Goal: Transaction & Acquisition: Purchase product/service

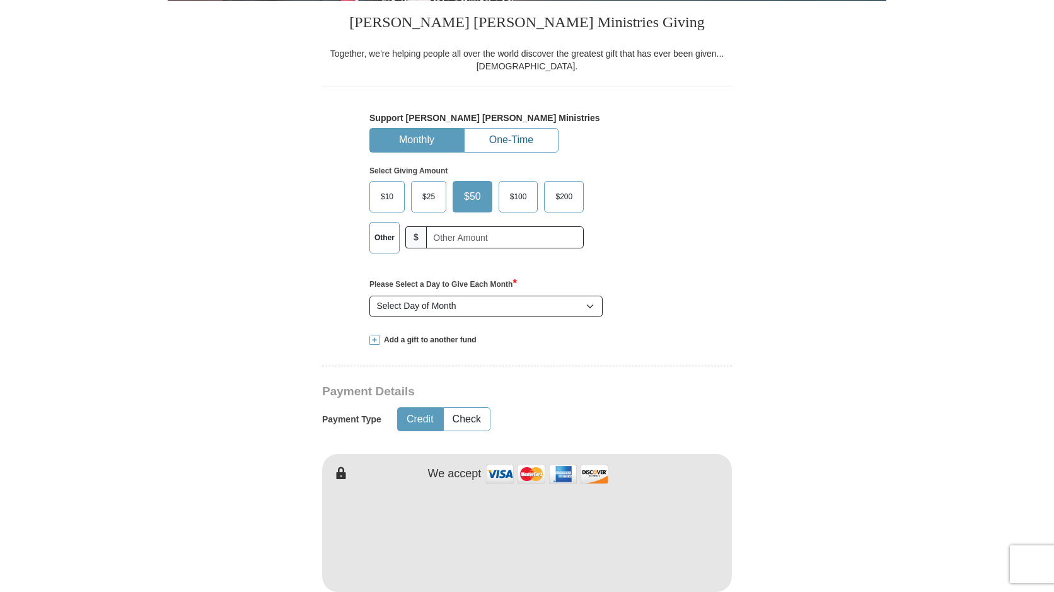
scroll to position [315, 0]
click at [526, 145] on button "One-Time" at bounding box center [511, 140] width 93 height 23
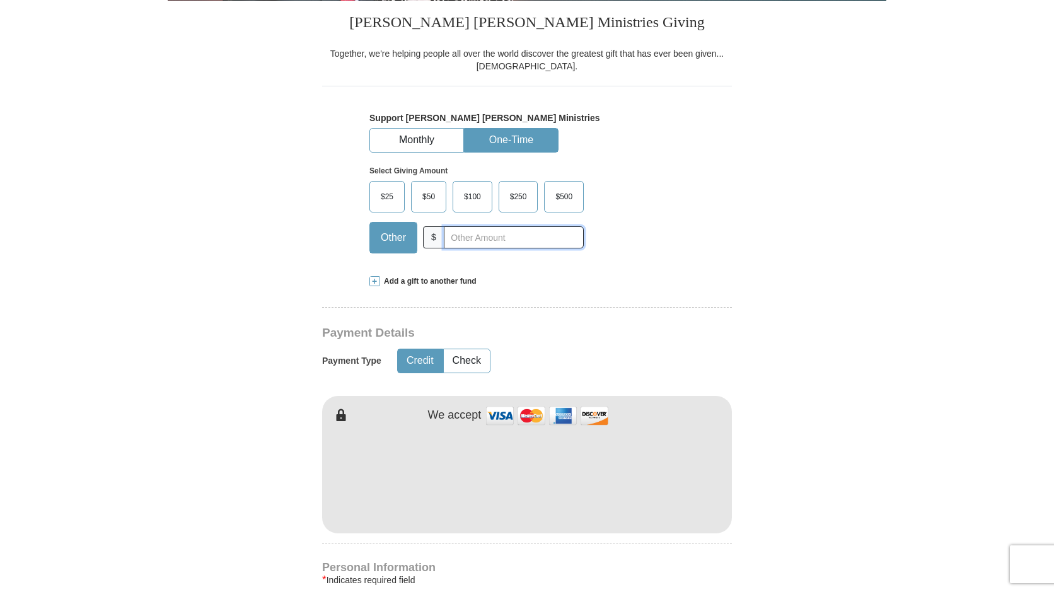
click at [476, 238] on input "text" at bounding box center [514, 237] width 140 height 22
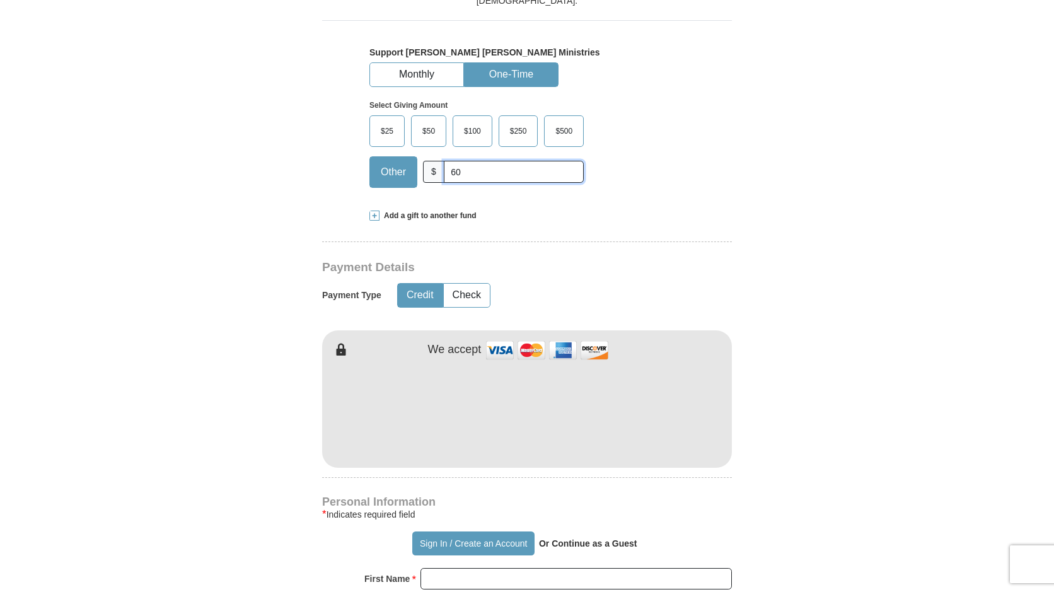
scroll to position [441, 0]
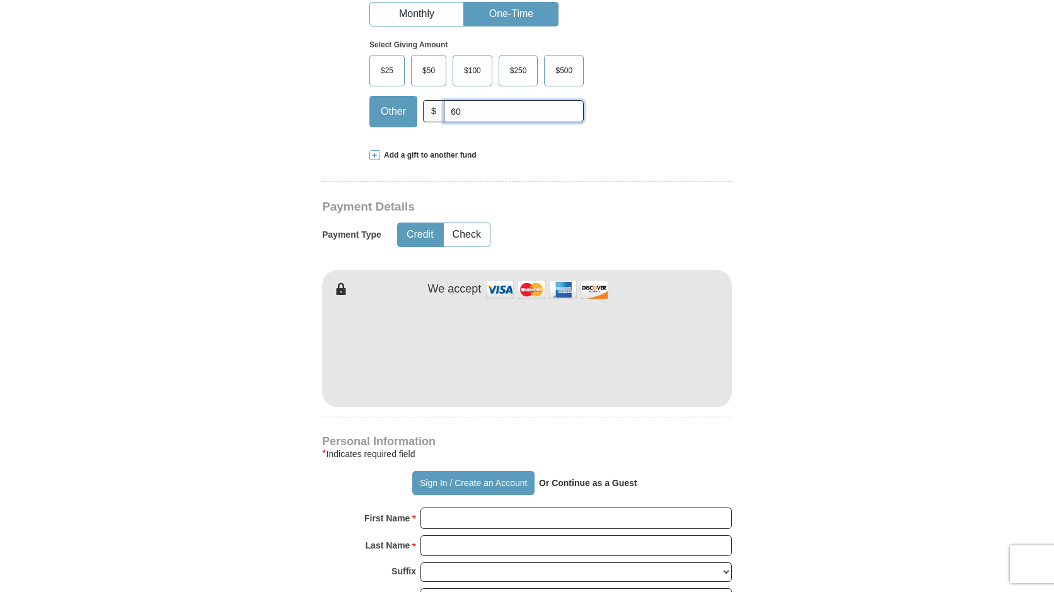
type input "60"
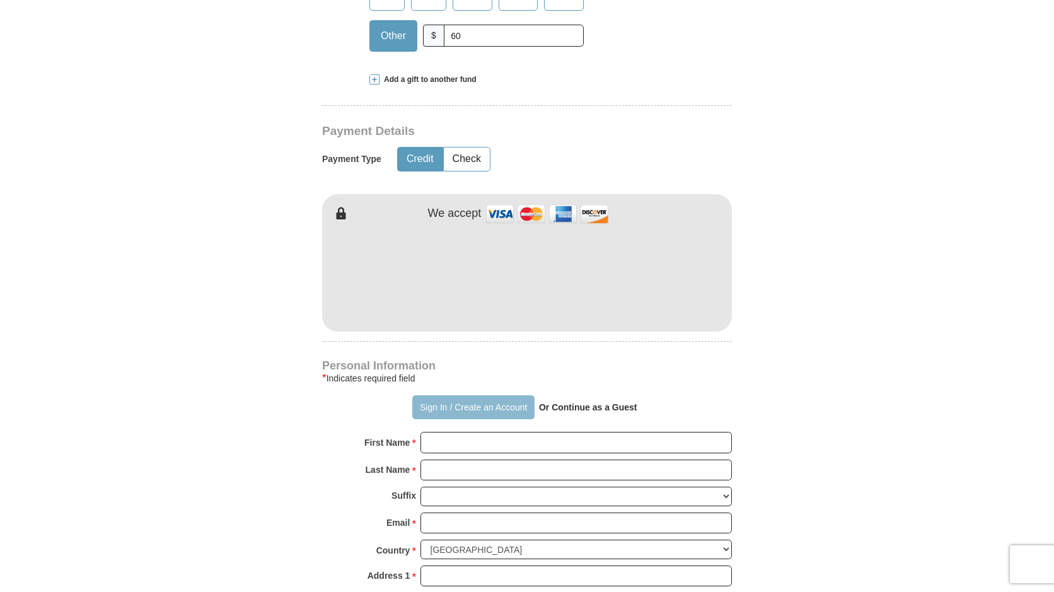
scroll to position [567, 0]
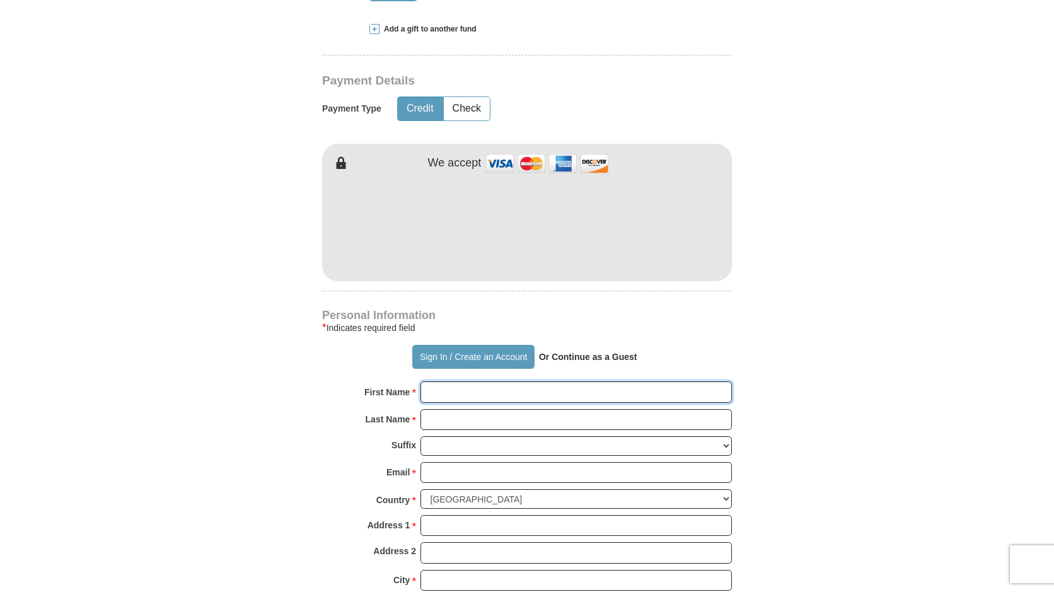
click at [535, 394] on input "First Name *" at bounding box center [576, 391] width 311 height 21
type input "Rugena"
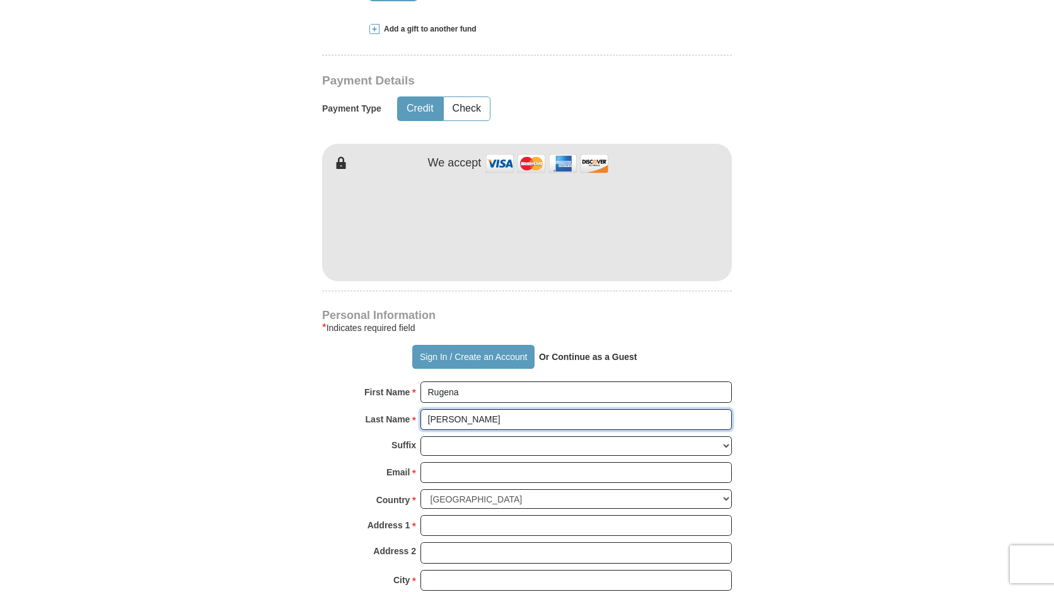
type input "[PERSON_NAME]"
type input "[EMAIL_ADDRESS][DOMAIN_NAME]"
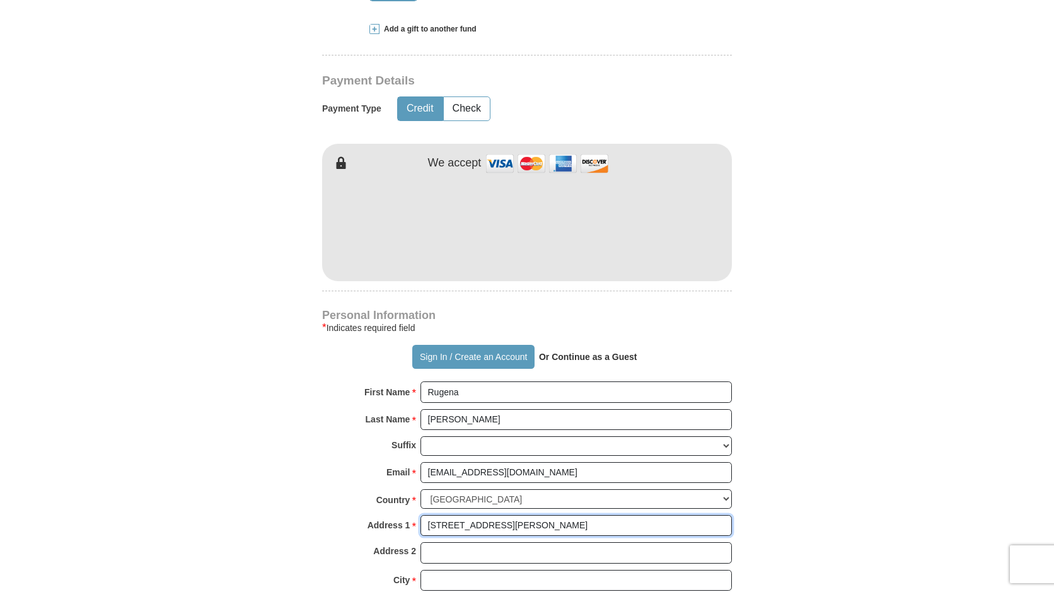
type input "[STREET_ADDRESS][PERSON_NAME]"
type input "[PERSON_NAME]"
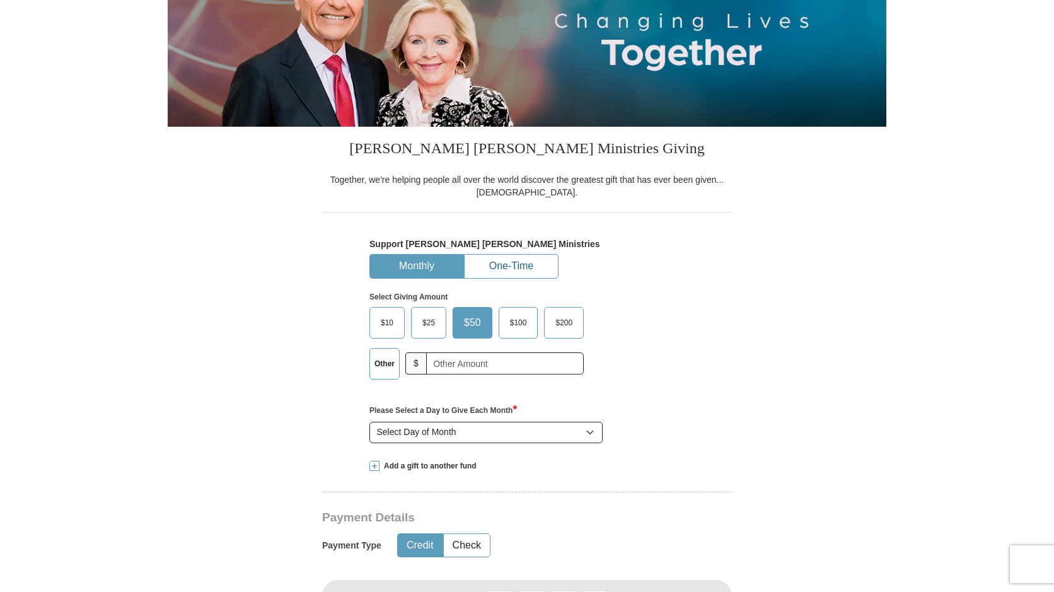
click at [522, 269] on button "One-Time" at bounding box center [511, 266] width 93 height 23
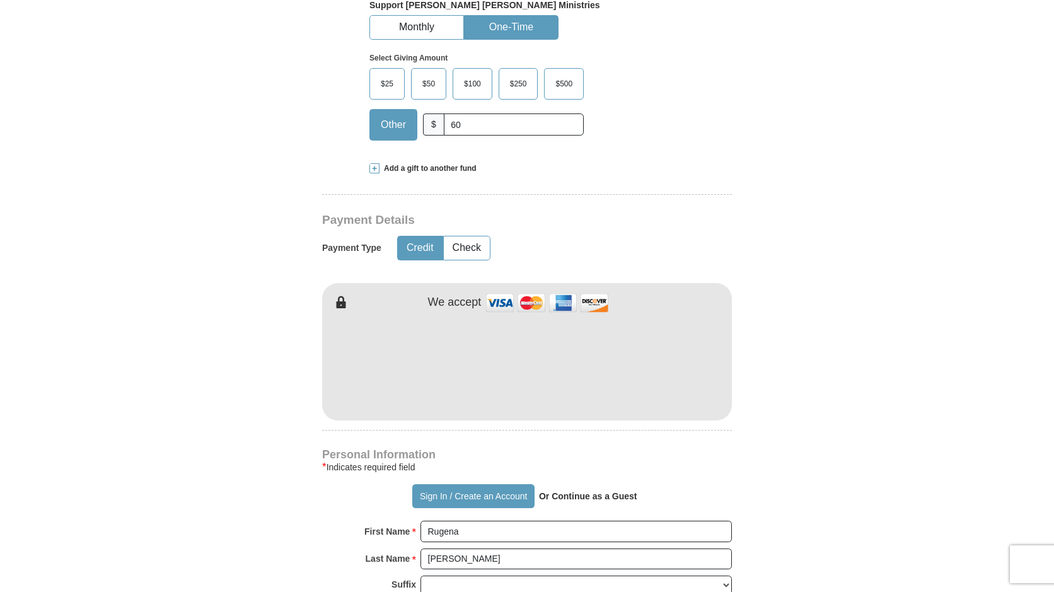
scroll to position [441, 0]
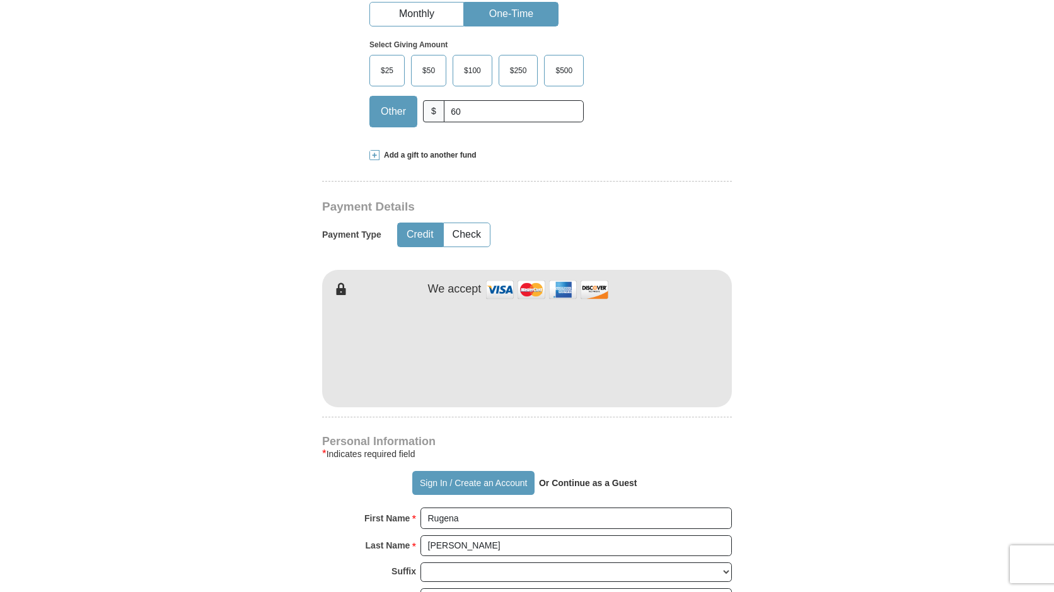
click at [617, 486] on strong "Or Continue as a Guest" at bounding box center [588, 483] width 98 height 10
click at [562, 486] on strong "Or Continue as a Guest" at bounding box center [588, 483] width 98 height 10
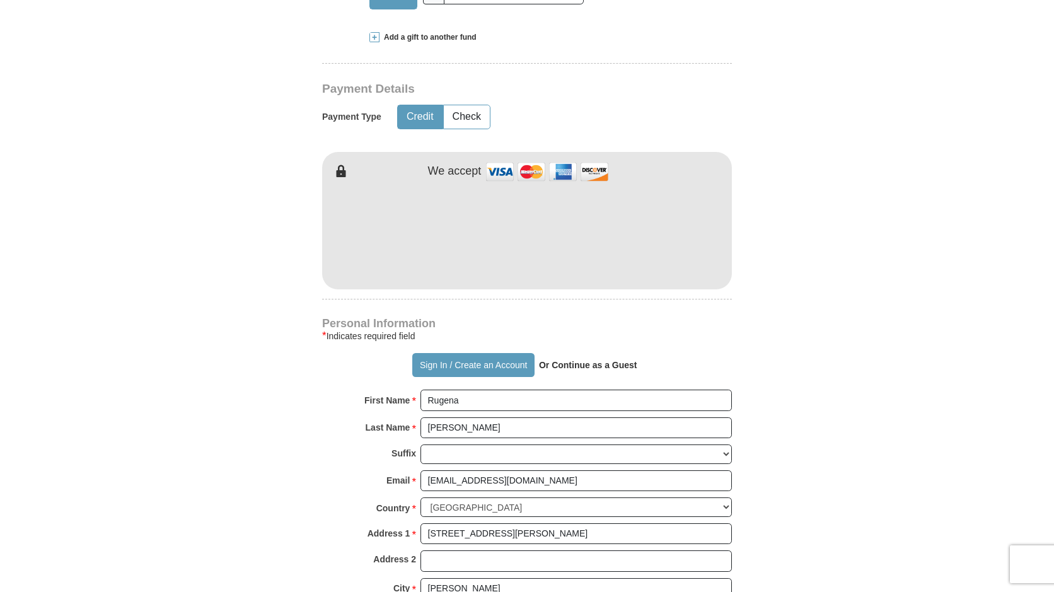
scroll to position [567, 0]
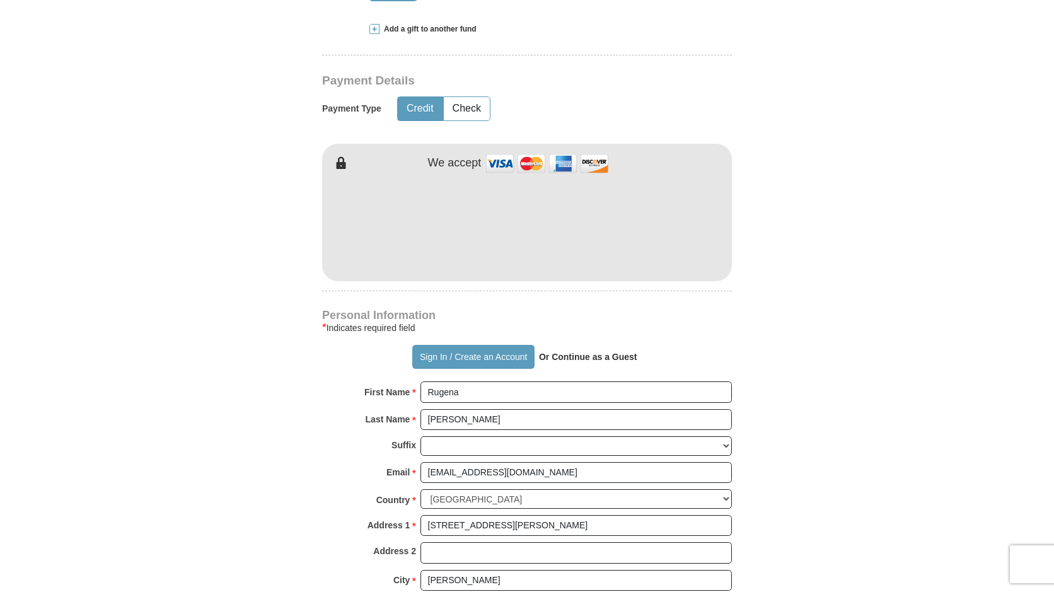
click at [586, 356] on strong "Or Continue as a Guest" at bounding box center [588, 357] width 98 height 10
click at [620, 357] on strong "Or Continue as a Guest" at bounding box center [588, 357] width 98 height 10
click at [579, 358] on strong "Or Continue as a Guest" at bounding box center [588, 357] width 98 height 10
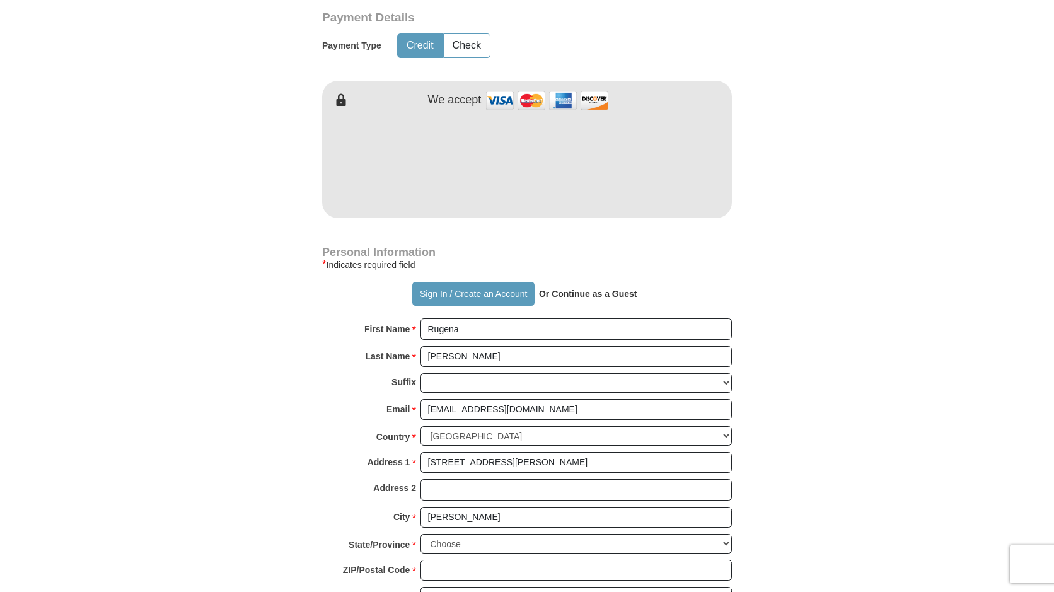
scroll to position [694, 0]
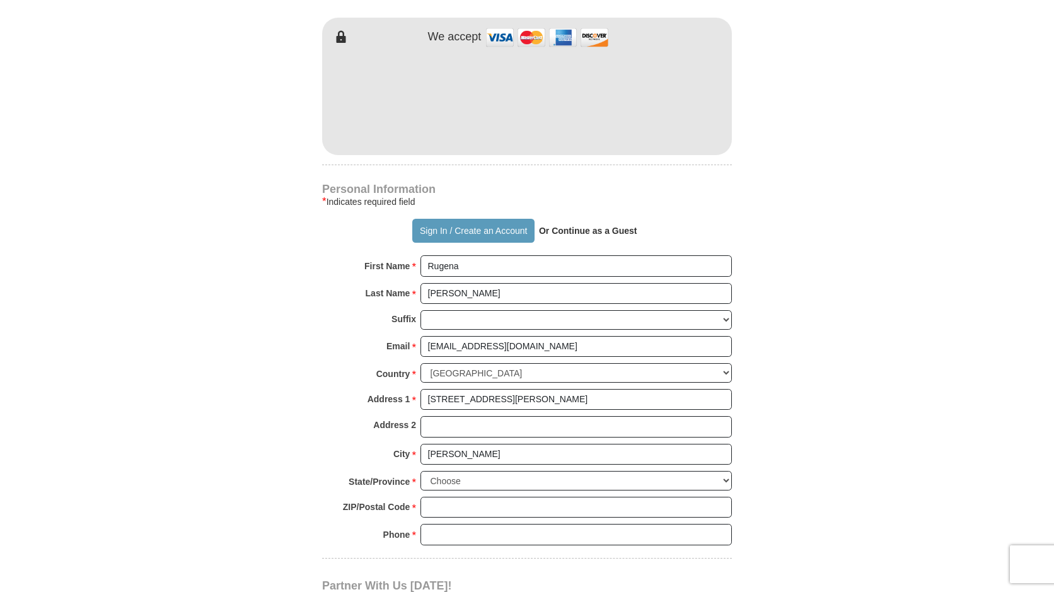
click at [597, 228] on strong "Or Continue as a Guest" at bounding box center [588, 231] width 98 height 10
click at [595, 230] on strong "Or Continue as a Guest" at bounding box center [588, 231] width 98 height 10
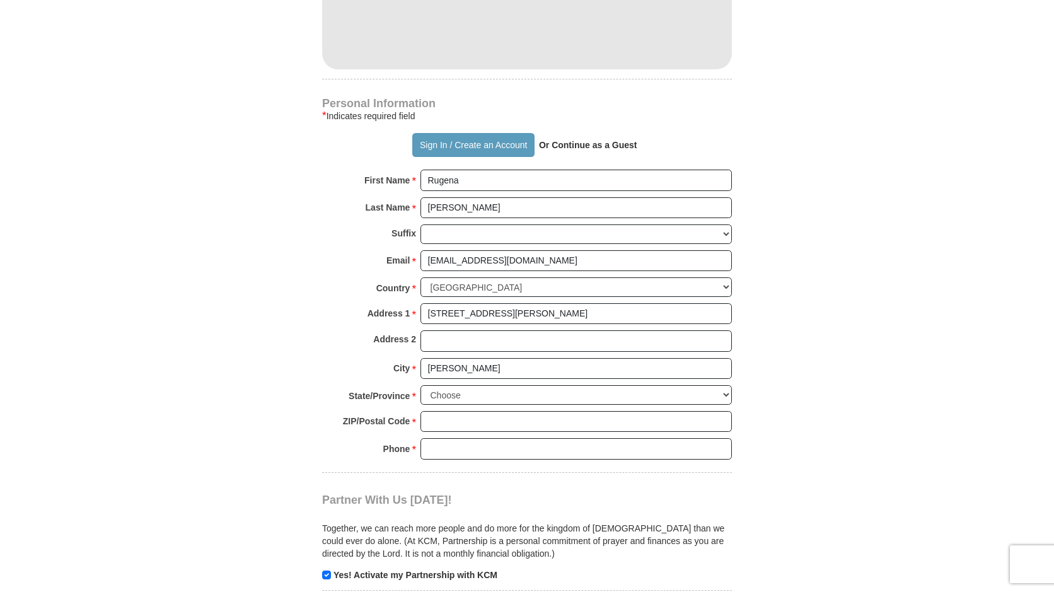
scroll to position [820, 0]
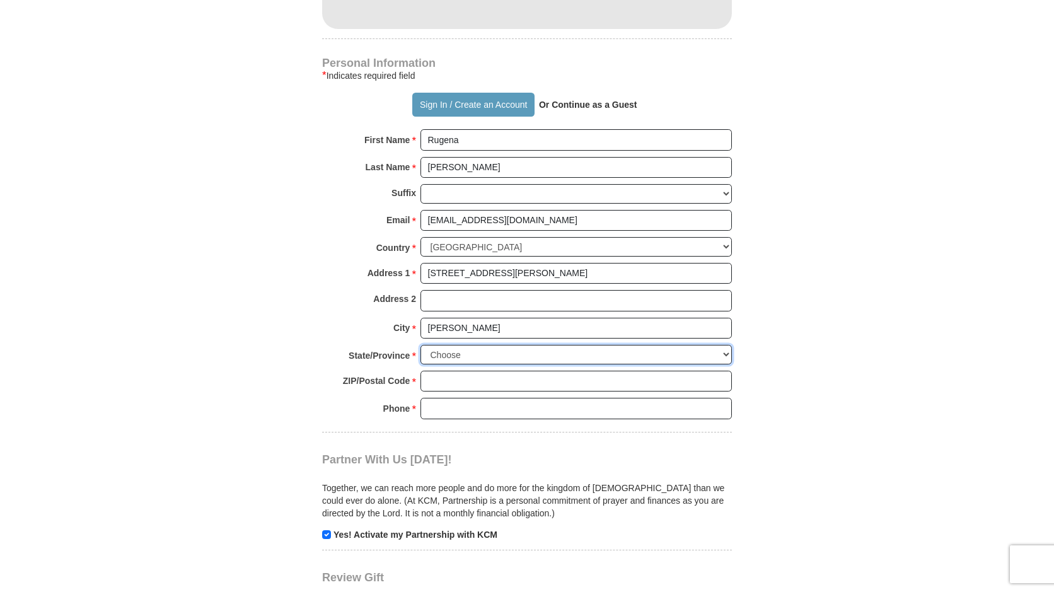
click at [474, 350] on select "Choose Alabama Alaska American Samoa Arizona Arkansas Armed Forces Americas Arm…" at bounding box center [576, 355] width 311 height 20
select select "TN"
click at [421, 346] on select "Choose Alabama Alaska American Samoa Arizona Arkansas Armed Forces Americas Arm…" at bounding box center [576, 355] width 311 height 20
click at [492, 383] on input "ZIP/Postal Code *" at bounding box center [576, 381] width 311 height 21
type input "38305"
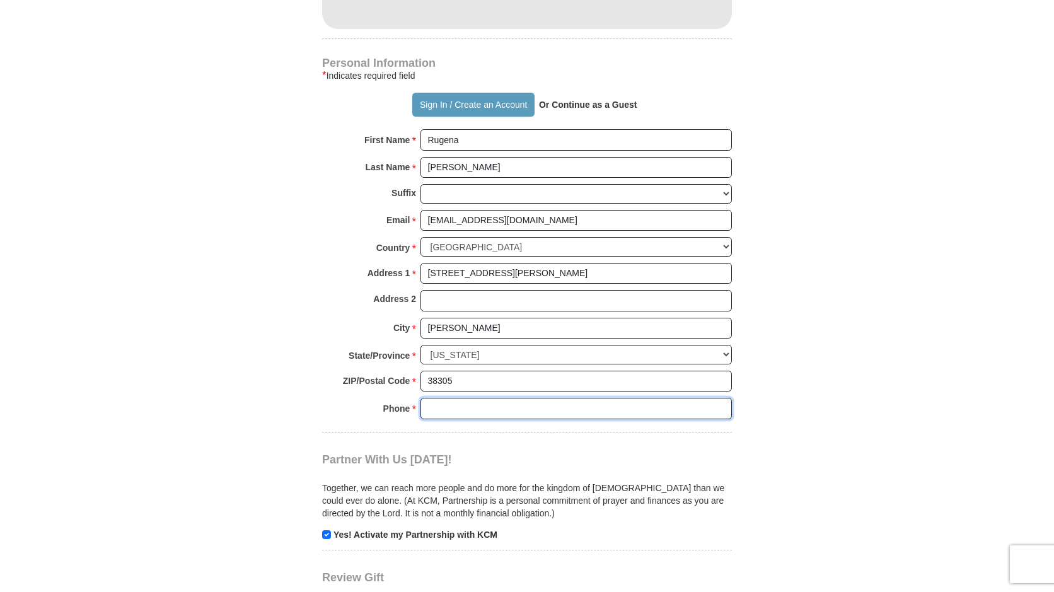
click at [469, 413] on input "Phone * *" at bounding box center [576, 408] width 311 height 21
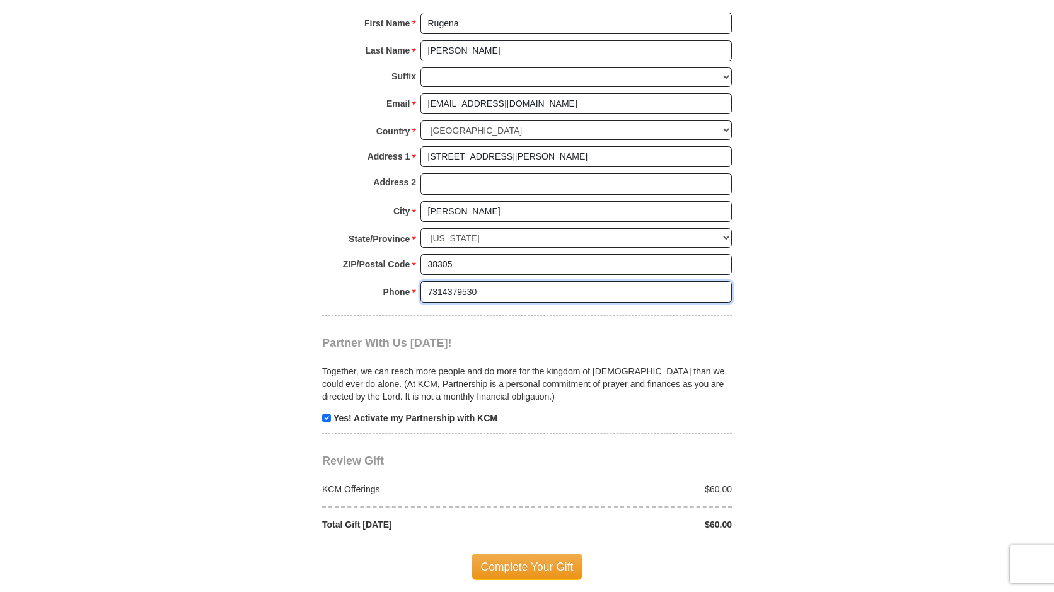
scroll to position [1009, 0]
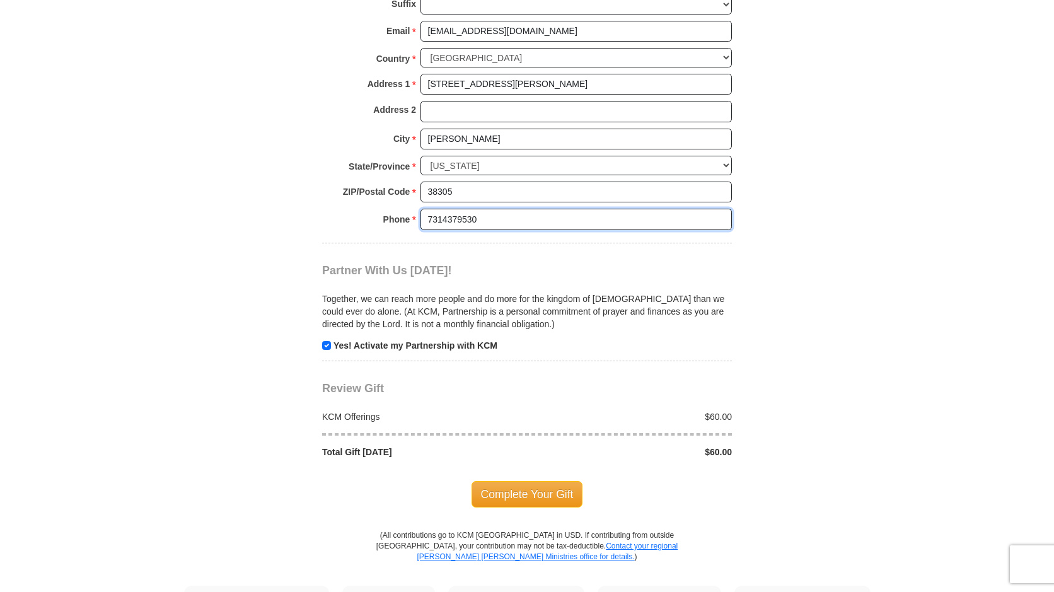
type input "7314379530"
click at [329, 348] on input "checkbox" at bounding box center [326, 345] width 9 height 9
checkbox input "false"
click at [537, 493] on span "Complete Your Gift" at bounding box center [528, 494] width 112 height 26
